Goal: Transaction & Acquisition: Purchase product/service

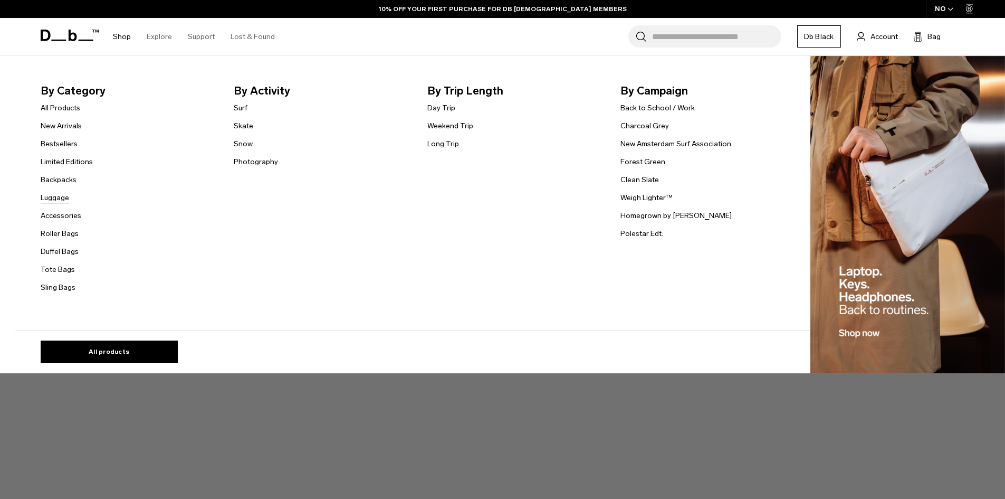
click at [64, 198] on link "Luggage" at bounding box center [55, 197] width 28 height 11
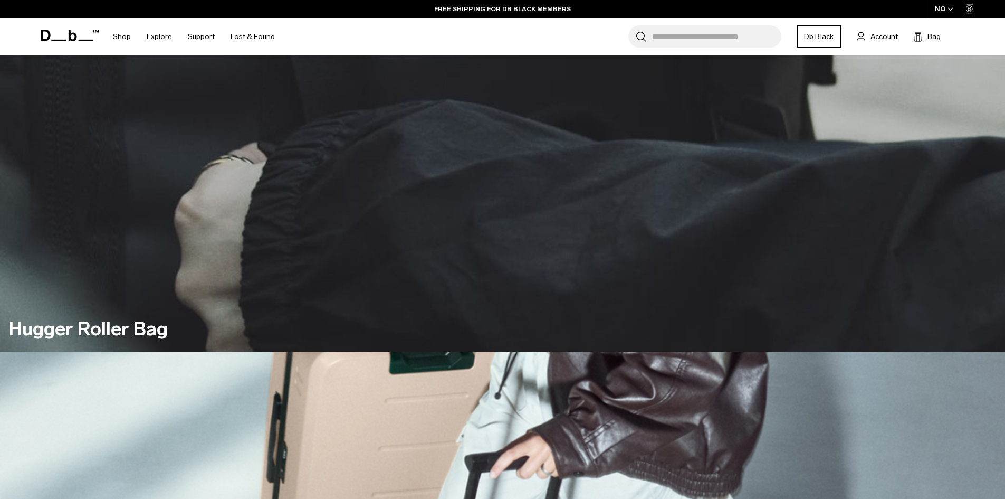
scroll to position [317, 0]
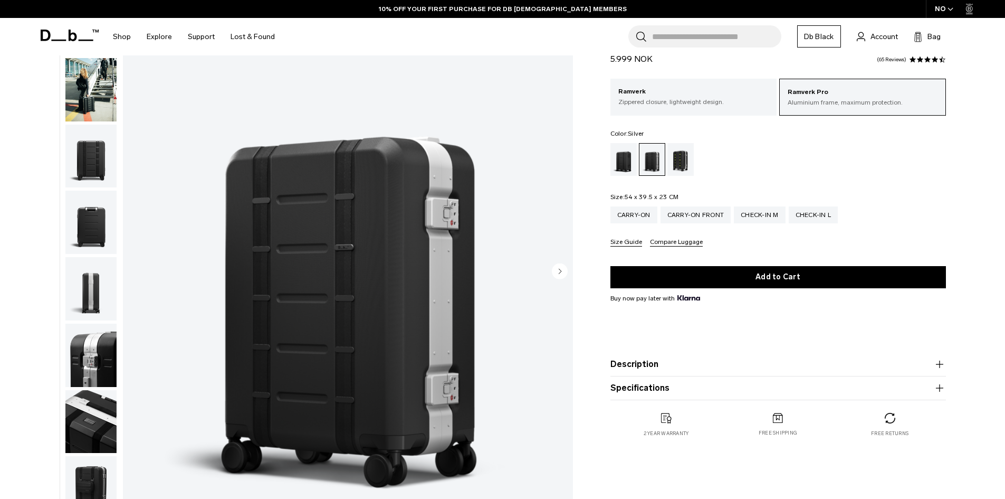
scroll to position [106, 0]
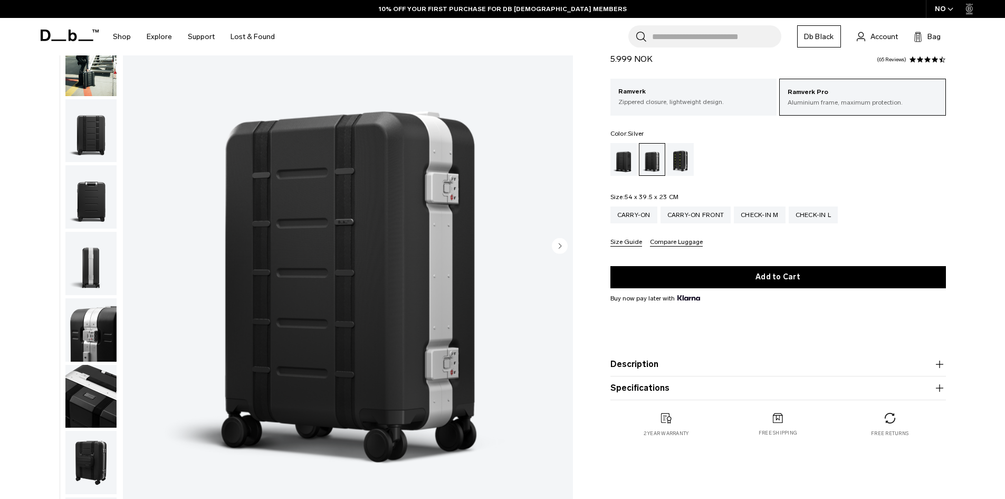
click at [85, 278] on img "button" at bounding box center [90, 263] width 51 height 63
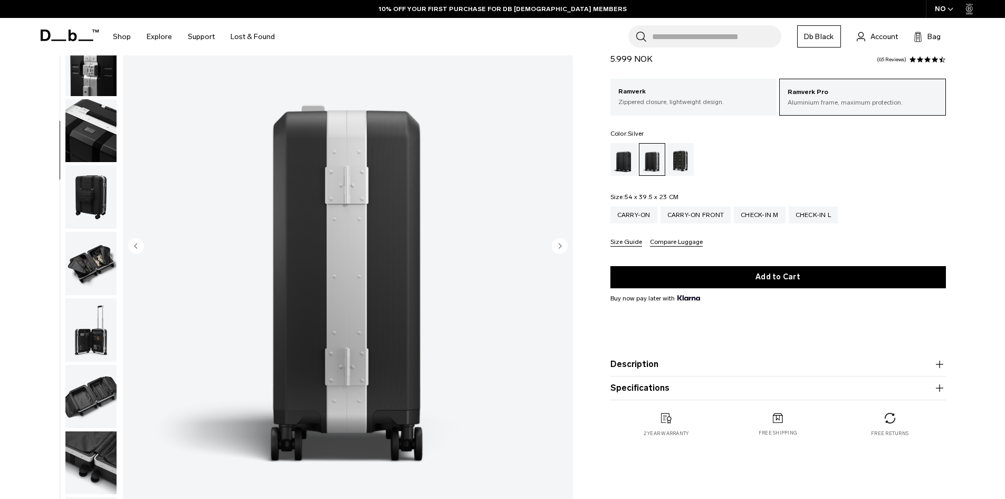
click at [82, 275] on img "button" at bounding box center [90, 263] width 51 height 63
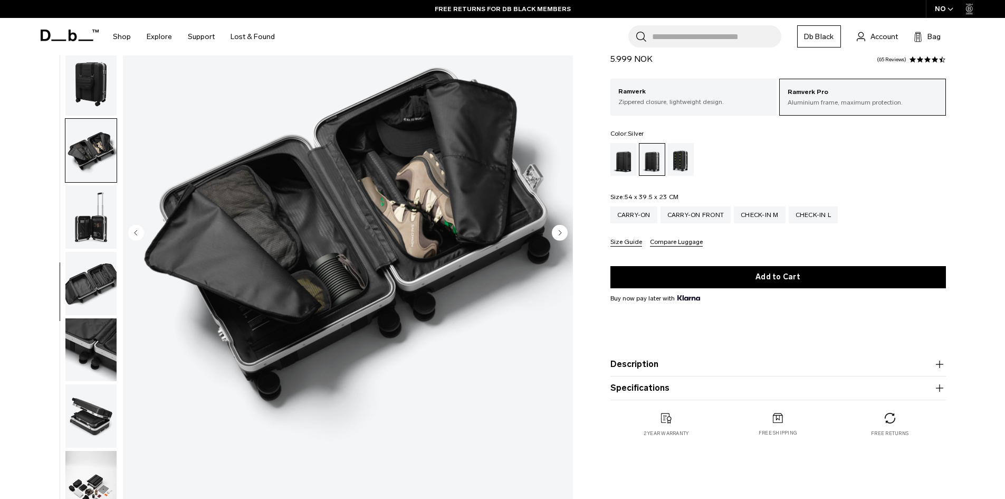
scroll to position [211, 0]
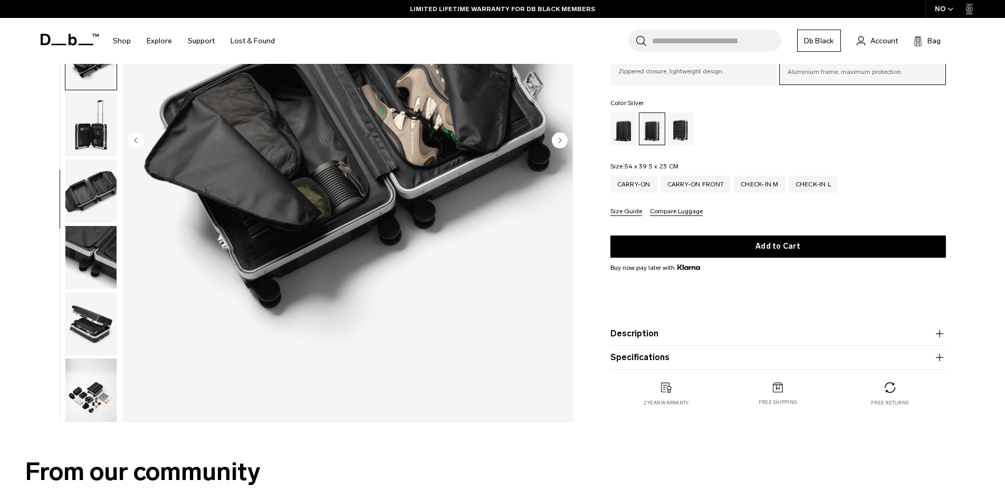
click at [99, 260] on img "button" at bounding box center [90, 257] width 51 height 63
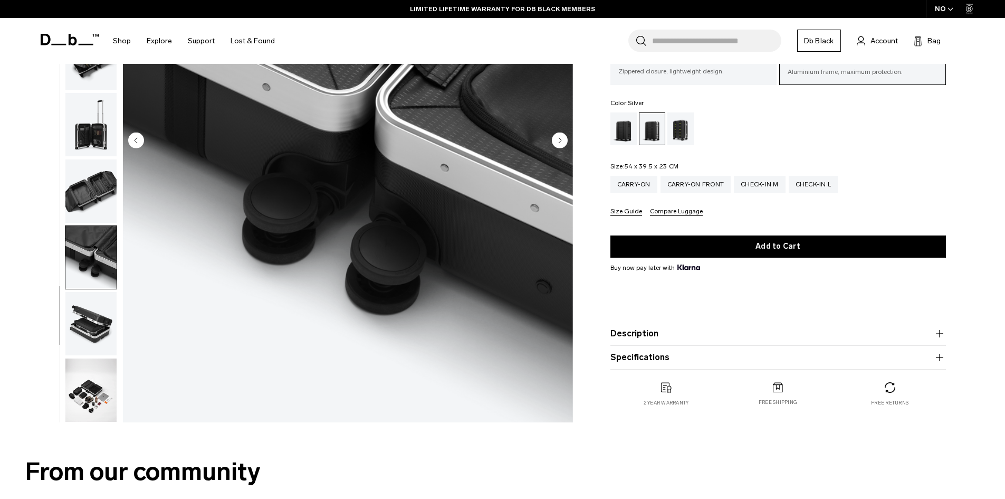
click at [89, 334] on img "button" at bounding box center [90, 323] width 51 height 63
